Goal: Navigation & Orientation: Find specific page/section

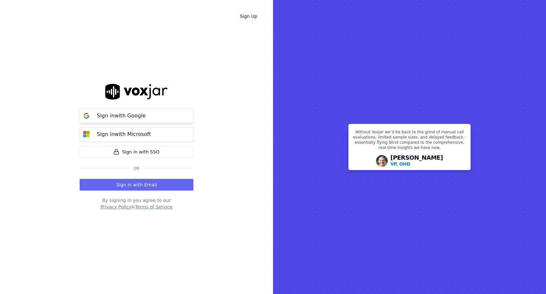
click at [168, 113] on button "Sign in with Google" at bounding box center [137, 116] width 114 height 15
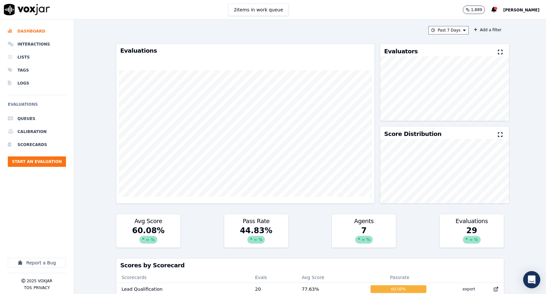
click at [530, 277] on icon "Open Intercom Messenger" at bounding box center [531, 279] width 7 height 8
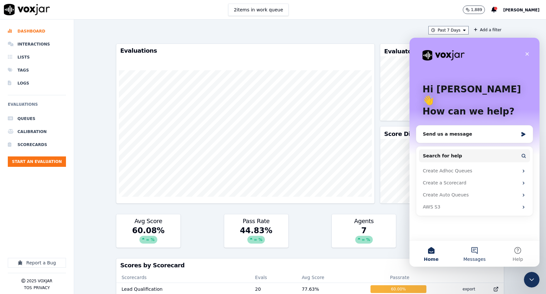
click at [471, 245] on button "Messages" at bounding box center [474, 254] width 43 height 26
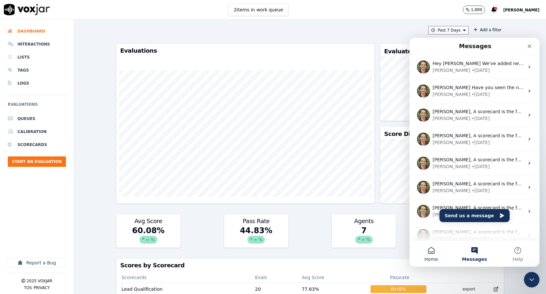
click at [434, 250] on button "Home" at bounding box center [431, 254] width 43 height 26
